Goal: Information Seeking & Learning: Learn about a topic

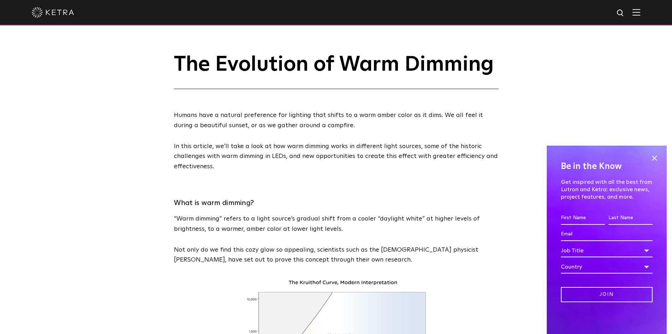
click at [641, 14] on img at bounding box center [637, 12] width 8 height 7
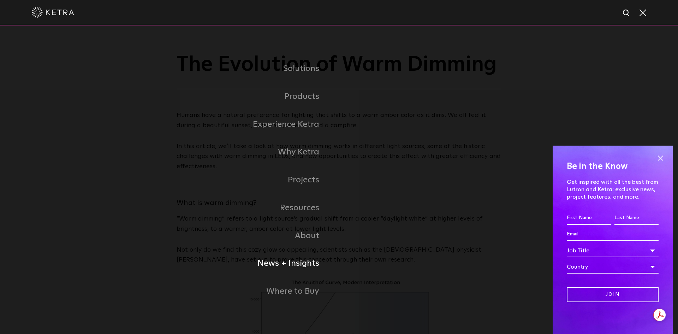
click at [307, 264] on link "News + Insights" at bounding box center [220, 263] width 237 height 28
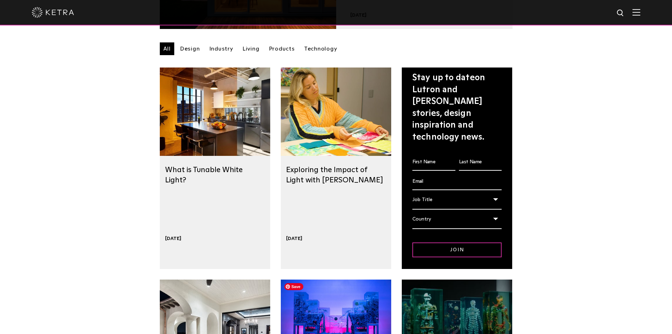
scroll to position [177, 0]
